Goal: Task Accomplishment & Management: Use online tool/utility

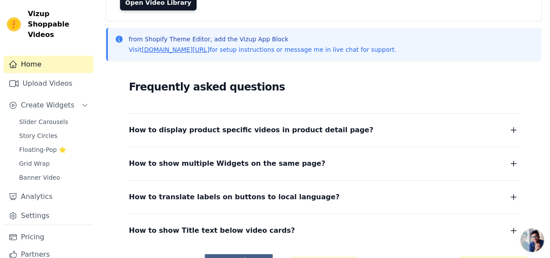
scroll to position [155, 0]
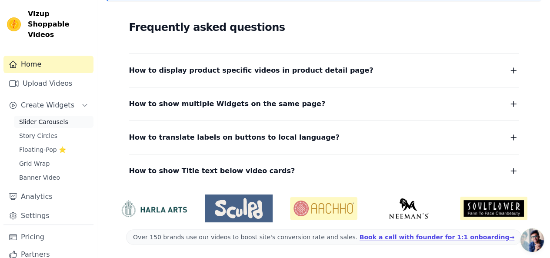
click at [46, 117] on span "Slider Carousels" at bounding box center [43, 121] width 49 height 9
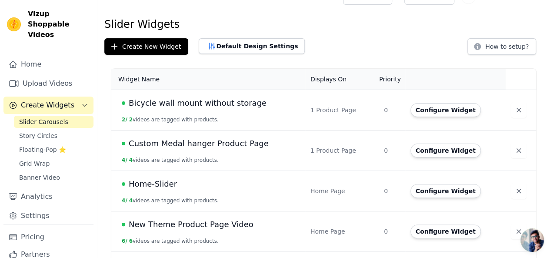
scroll to position [3, 0]
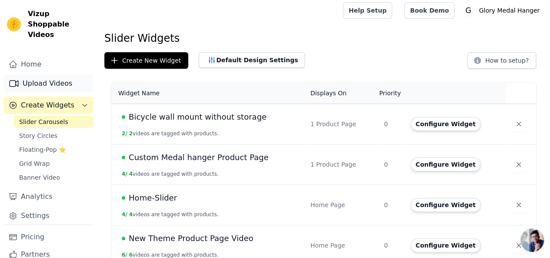
click at [45, 75] on link "Upload Videos" at bounding box center [48, 83] width 90 height 17
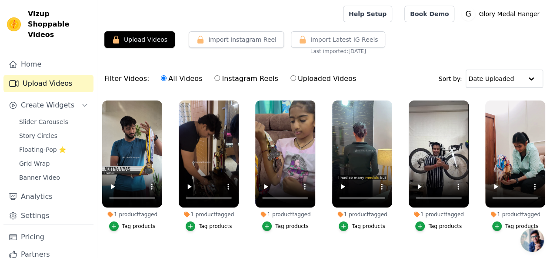
click at [218, 80] on label "Instagram Reels" at bounding box center [246, 78] width 64 height 11
click at [218, 80] on input "Instagram Reels" at bounding box center [217, 78] width 6 height 6
radio input "true"
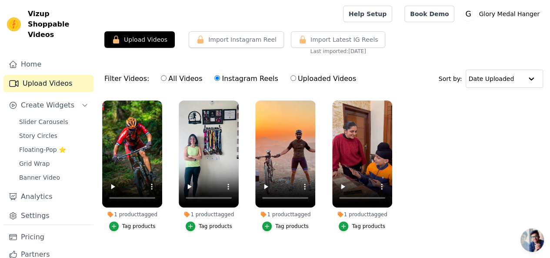
click at [161, 85] on div "All Videos Instagram Reels Uploaded Videos" at bounding box center [258, 79] width 205 height 20
click at [161, 80] on input "All Videos" at bounding box center [164, 78] width 6 height 6
radio input "true"
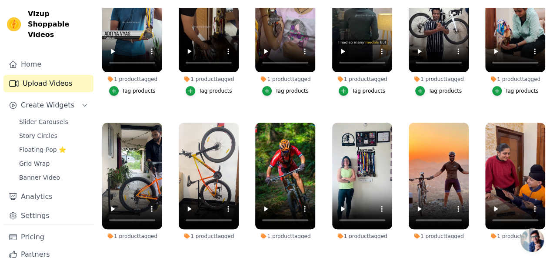
scroll to position [90, 0]
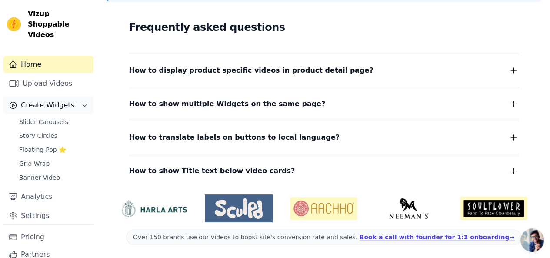
click at [51, 100] on span "Create Widgets" at bounding box center [47, 105] width 53 height 10
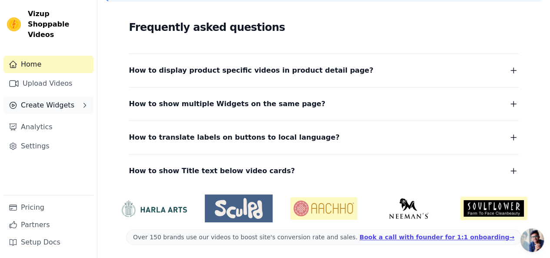
click at [51, 100] on span "Create Widgets" at bounding box center [47, 105] width 53 height 10
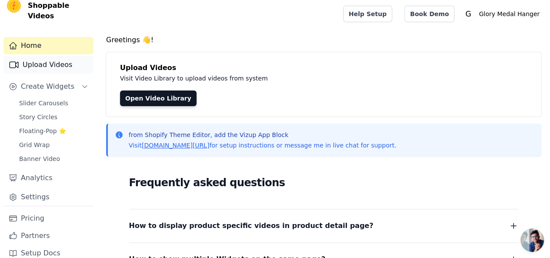
click at [47, 56] on link "Upload Videos" at bounding box center [48, 64] width 90 height 17
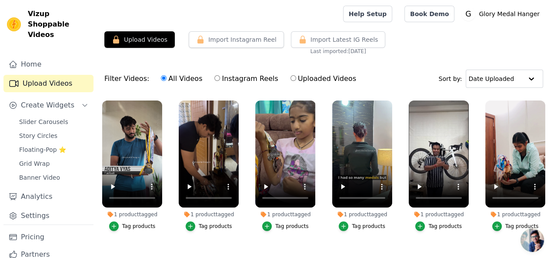
click at [230, 76] on label "Instagram Reels" at bounding box center [246, 78] width 64 height 11
click at [220, 76] on input "Instagram Reels" at bounding box center [217, 78] width 6 height 6
radio input "true"
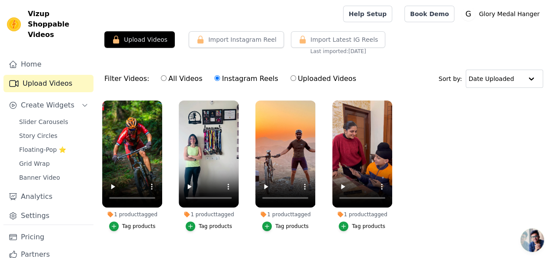
click at [316, 78] on label "Uploaded Videos" at bounding box center [323, 78] width 66 height 11
click at [296, 78] on input "Uploaded Videos" at bounding box center [293, 78] width 6 height 6
radio input "true"
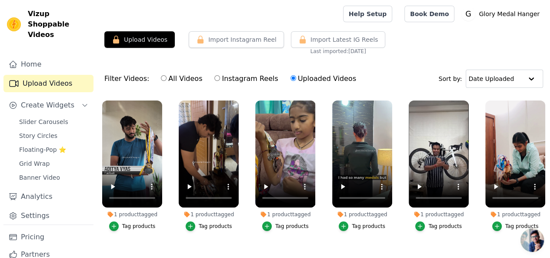
click at [169, 81] on label "All Videos" at bounding box center [181, 78] width 42 height 11
click at [166, 81] on input "All Videos" at bounding box center [164, 78] width 6 height 6
radio input "true"
click at [539, 80] on div at bounding box center [530, 78] width 17 height 17
drag, startPoint x: 404, startPoint y: 77, endPoint x: 389, endPoint y: 72, distance: 15.5
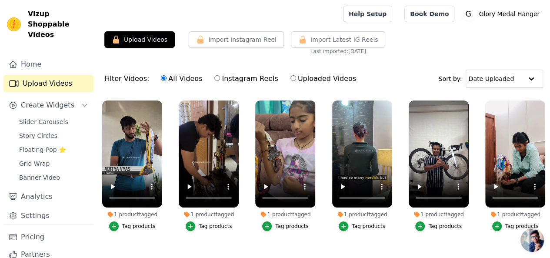
click at [404, 77] on div "Filter Videos: All Videos Instagram Reels Uploaded Videos Sort by: Date Uploaded" at bounding box center [323, 79] width 452 height 34
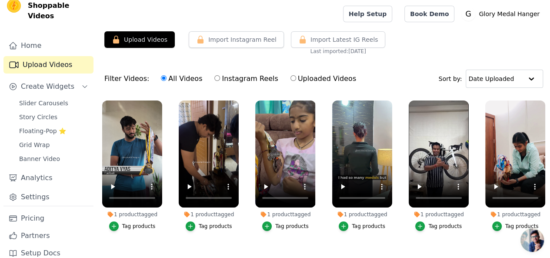
click at [290, 78] on label "Uploaded Videos" at bounding box center [323, 78] width 66 height 11
click at [290, 78] on input "Uploaded Videos" at bounding box center [293, 78] width 6 height 6
radio input "true"
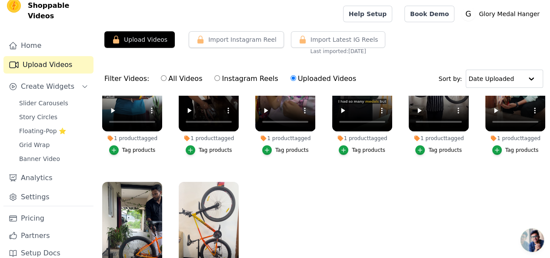
drag, startPoint x: 145, startPoint y: 40, endPoint x: 179, endPoint y: 17, distance: 41.0
click at [179, 17] on div at bounding box center [218, 14] width 228 height 28
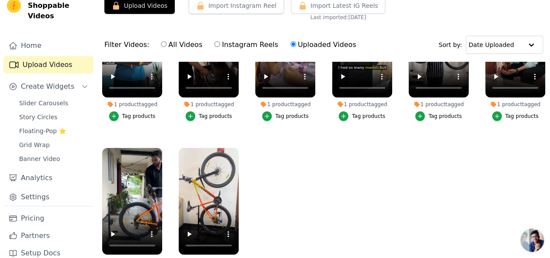
scroll to position [88, 0]
